Goal: Transaction & Acquisition: Purchase product/service

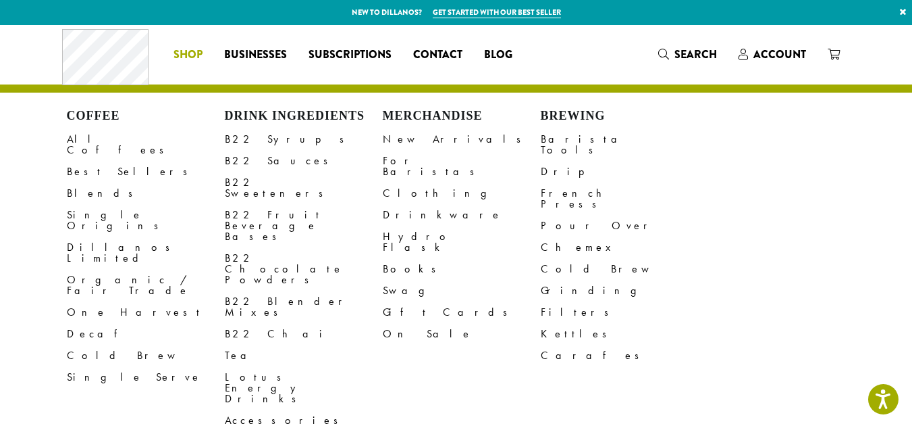
click at [191, 51] on span "Shop" at bounding box center [188, 55] width 29 height 17
click at [86, 143] on link "All Coffees" at bounding box center [146, 144] width 158 height 32
